Goal: Task Accomplishment & Management: Use online tool/utility

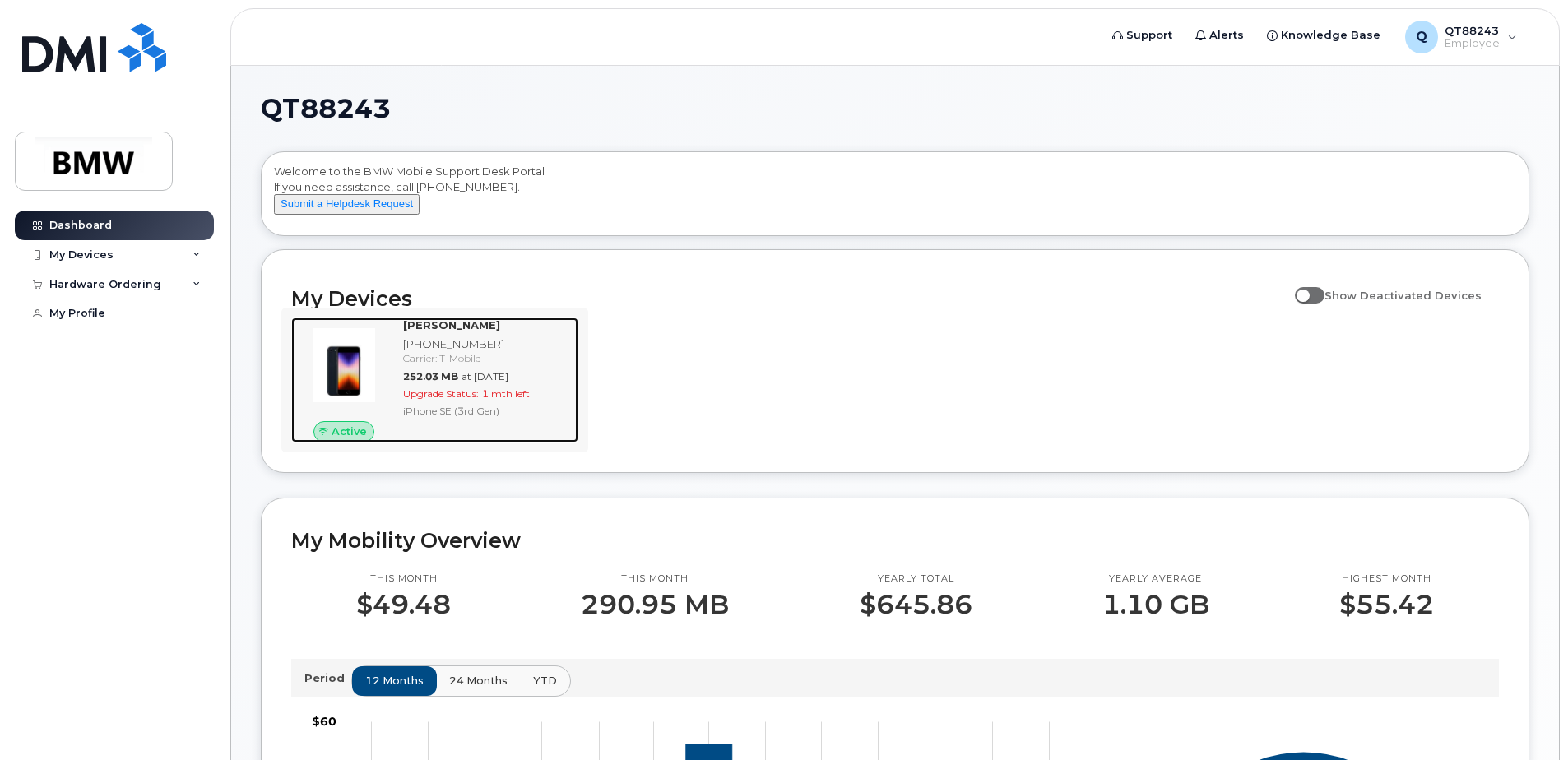
click at [484, 401] on div "Upgrade Status: 1 mth left" at bounding box center [487, 393] width 168 height 14
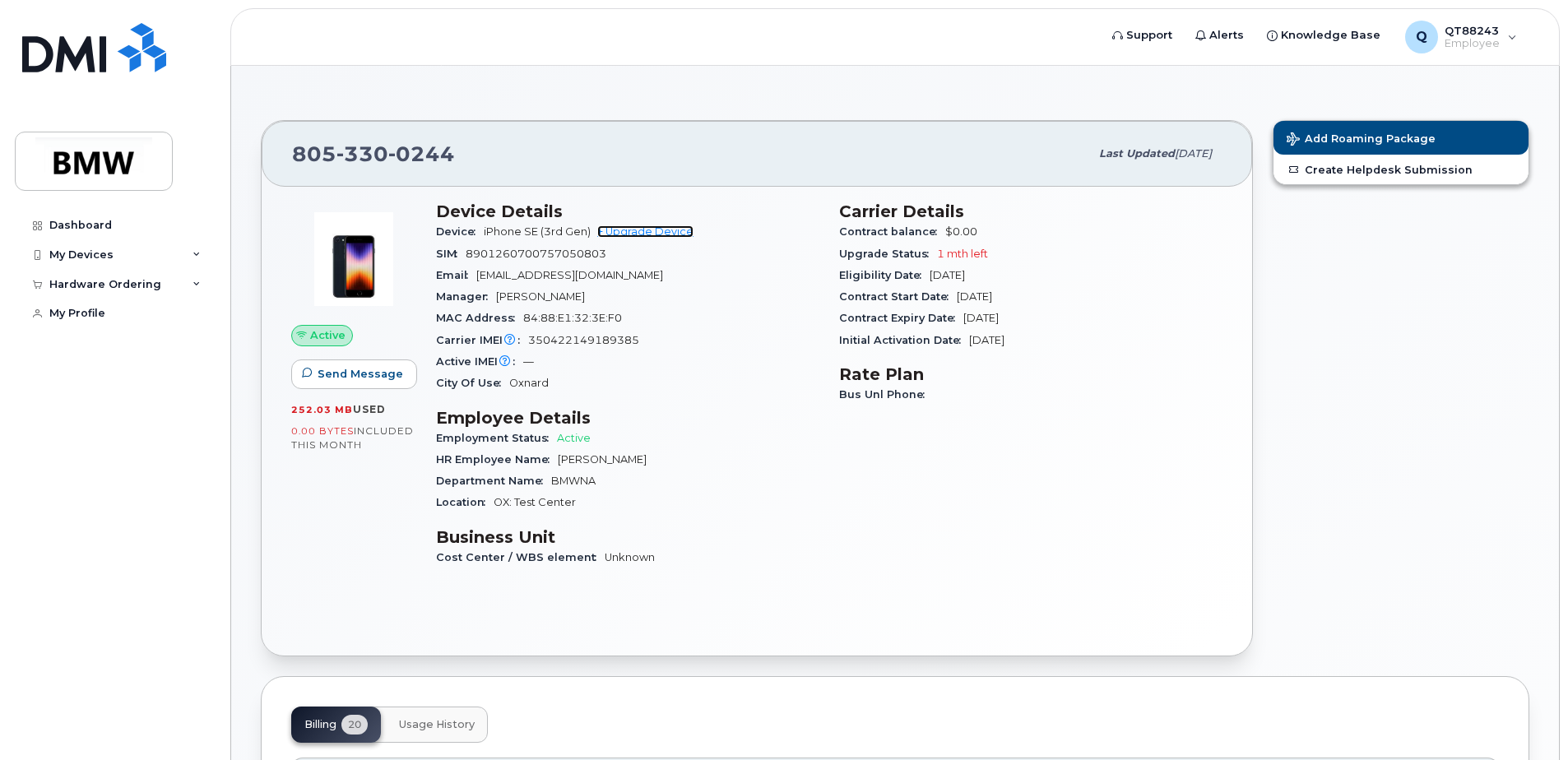
click at [665, 234] on link "+ Upgrade Device" at bounding box center [645, 231] width 96 height 12
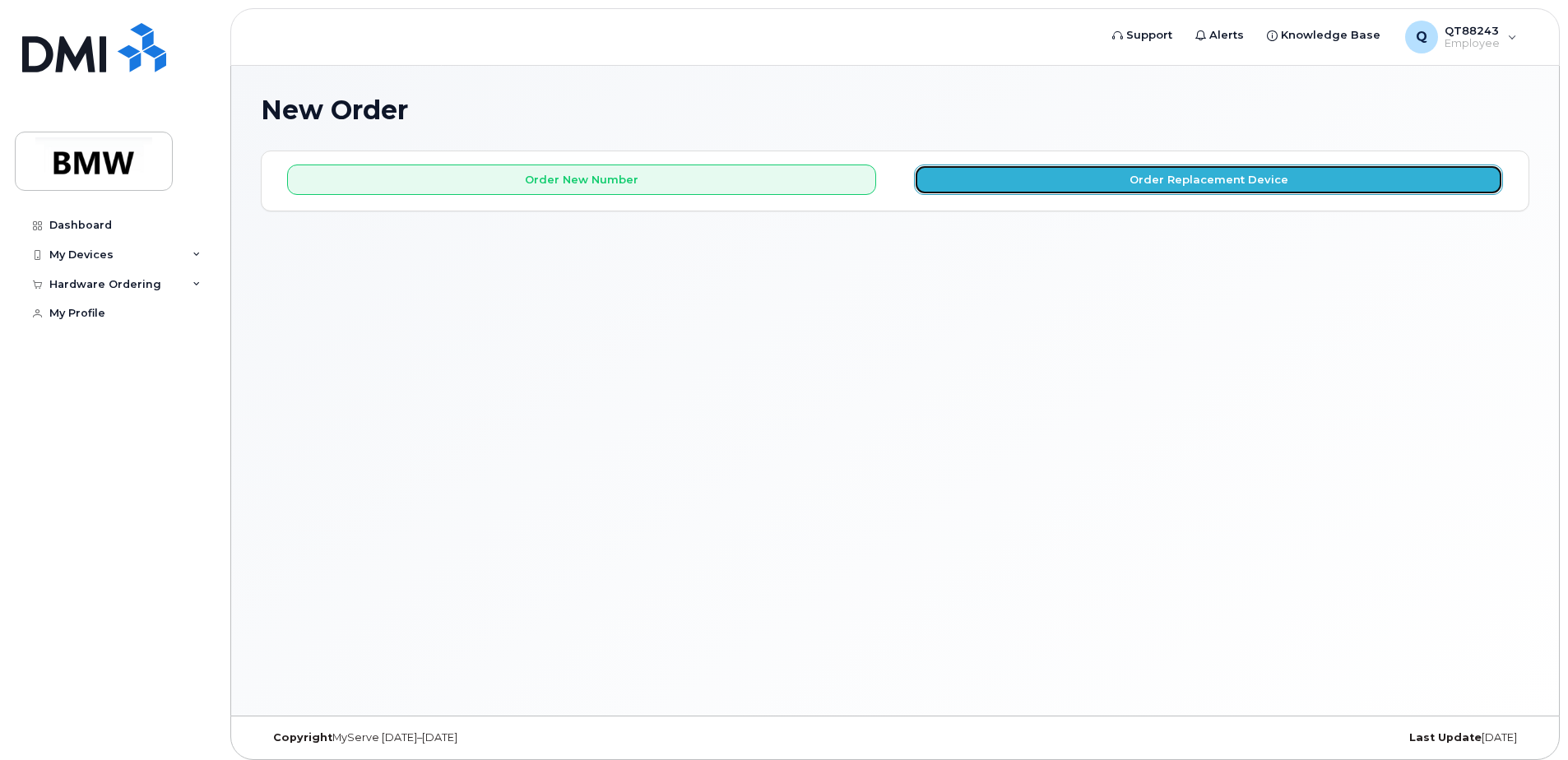
click at [1090, 187] on button "Order Replacement Device" at bounding box center [1208, 180] width 588 height 30
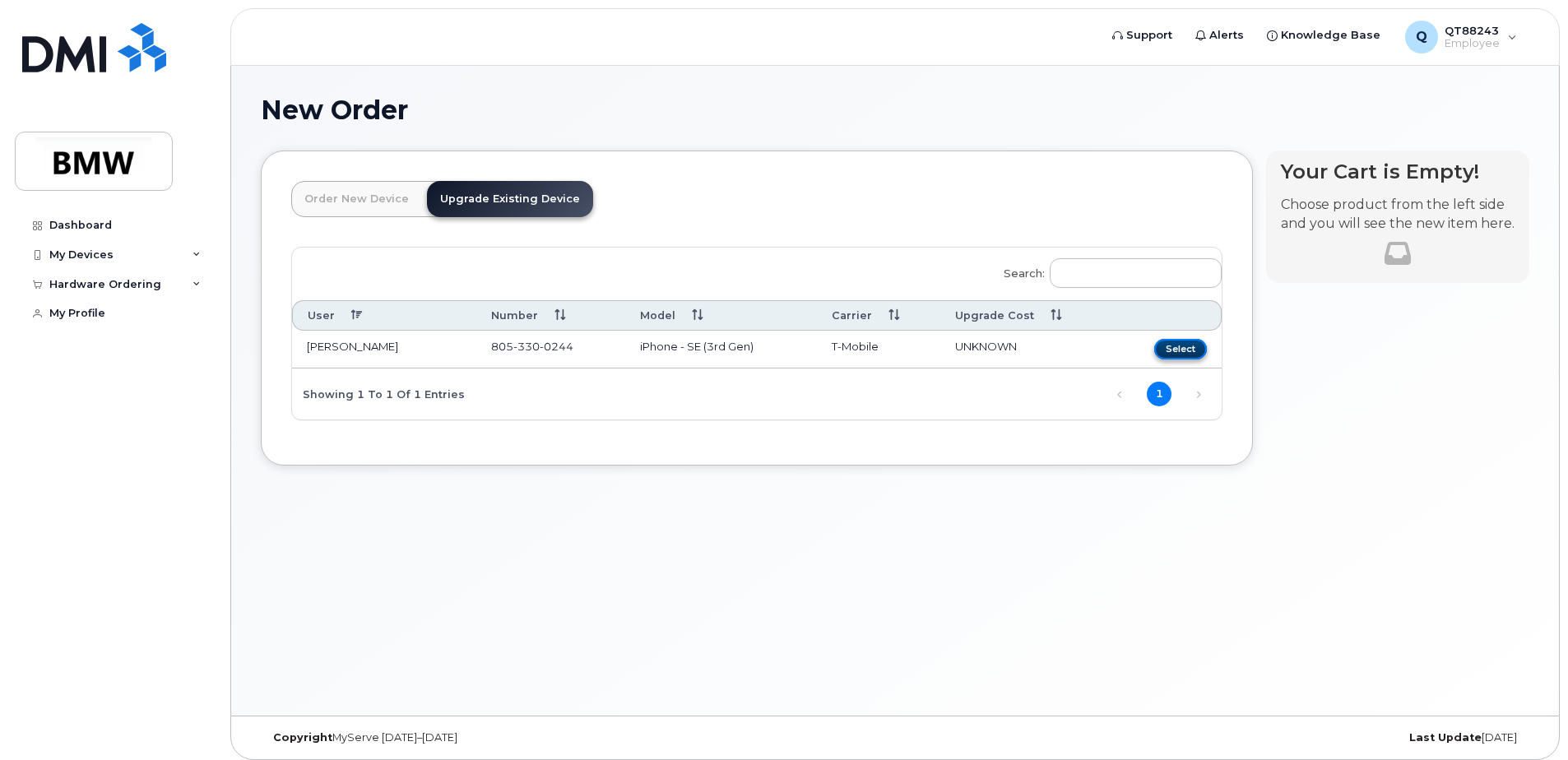
click at [1166, 353] on button "Select" at bounding box center [1180, 349] width 53 height 21
